Goal: Transaction & Acquisition: Subscribe to service/newsletter

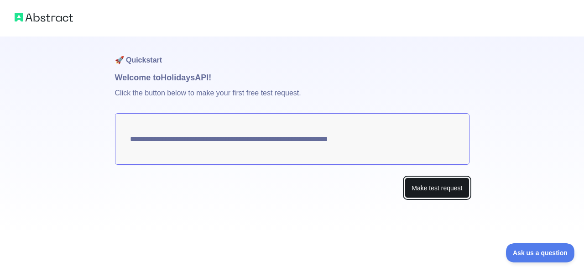
click at [423, 189] on button "Make test request" at bounding box center [436, 187] width 64 height 21
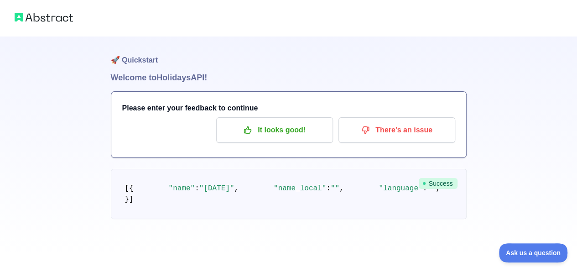
click at [55, 20] on img at bounding box center [44, 17] width 58 height 13
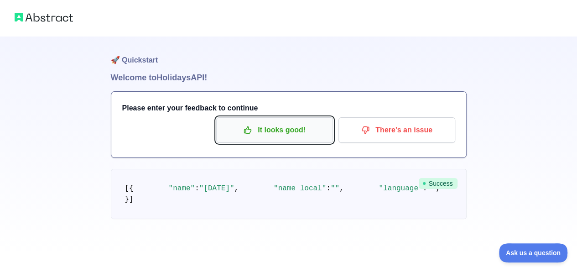
click at [309, 134] on p "It looks good!" at bounding box center [274, 130] width 103 height 16
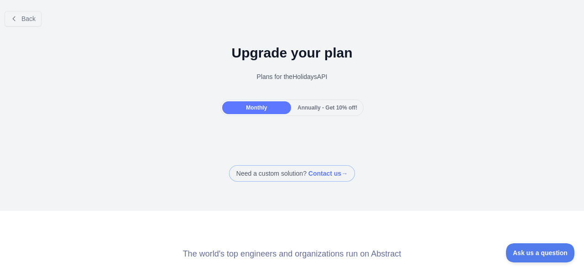
click at [254, 108] on span "Monthly" at bounding box center [256, 107] width 21 height 6
click at [305, 109] on span "Annually - Get 10% off!" at bounding box center [327, 107] width 60 height 6
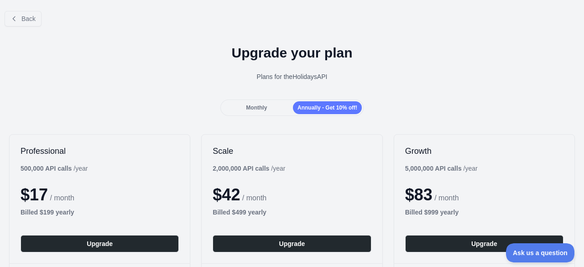
click at [265, 108] on div "Monthly" at bounding box center [256, 107] width 69 height 13
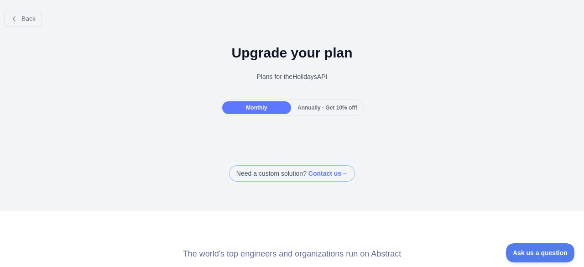
click at [322, 110] on span "Annually - Get 10% off!" at bounding box center [327, 107] width 60 height 6
